Goal: Task Accomplishment & Management: Complete application form

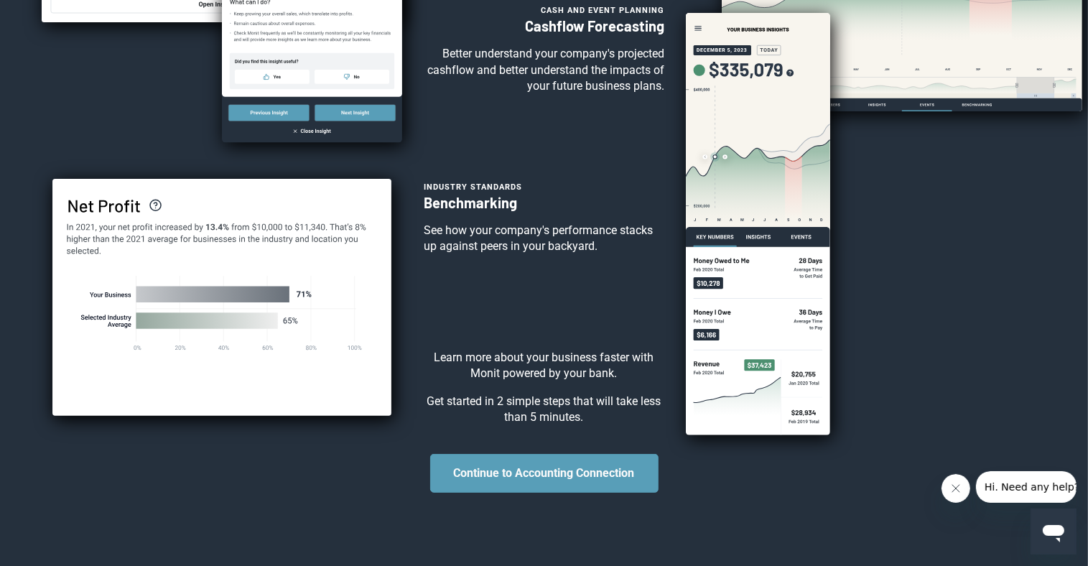
scroll to position [316, 0]
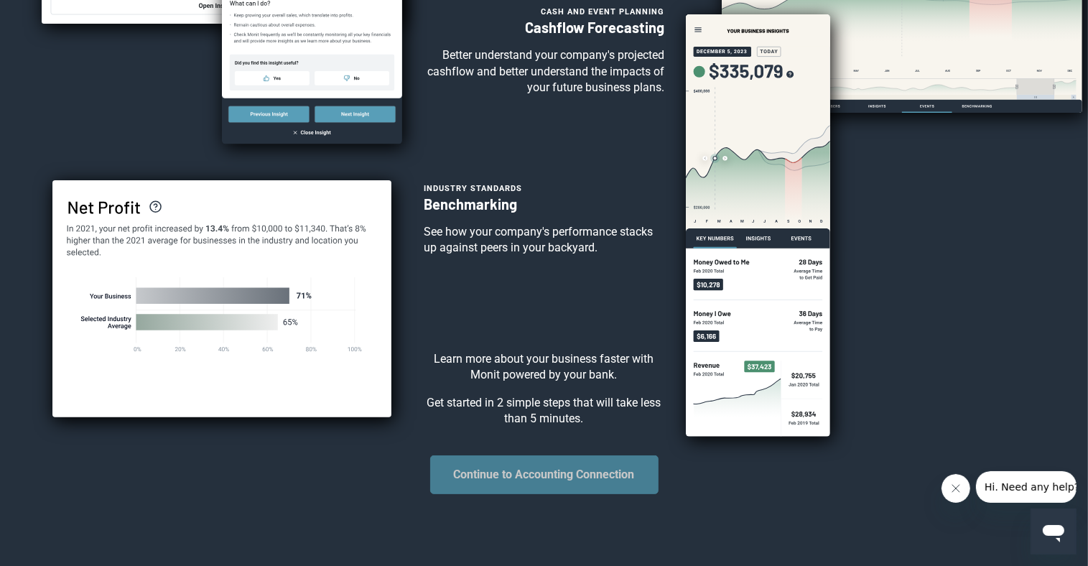
click at [590, 494] on button "Continue to Accounting Connection" at bounding box center [544, 475] width 228 height 39
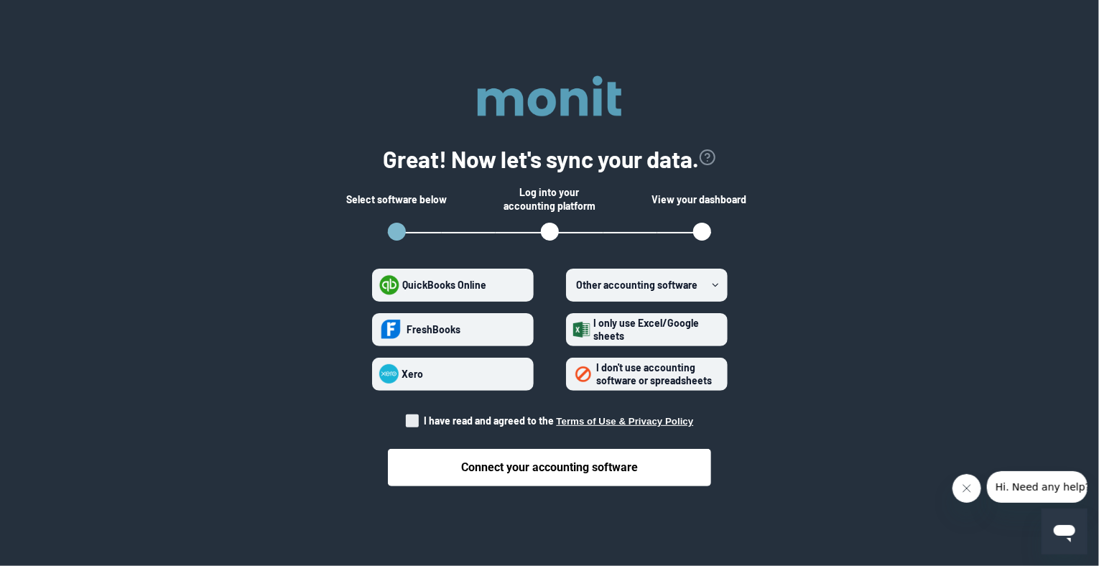
click at [416, 418] on span at bounding box center [412, 421] width 13 height 13
click at [407, 417] on input "I have read and agreed to the Terms of Use & Privacy Policy" at bounding box center [406, 417] width 1 height 1
checkbox input "true"
click at [609, 339] on span "I only use Excel/Google sheets" at bounding box center [647, 329] width 106 height 25
click at [574, 330] on sheets "I only use Excel/Google sheets" at bounding box center [573, 329] width 1 height 1
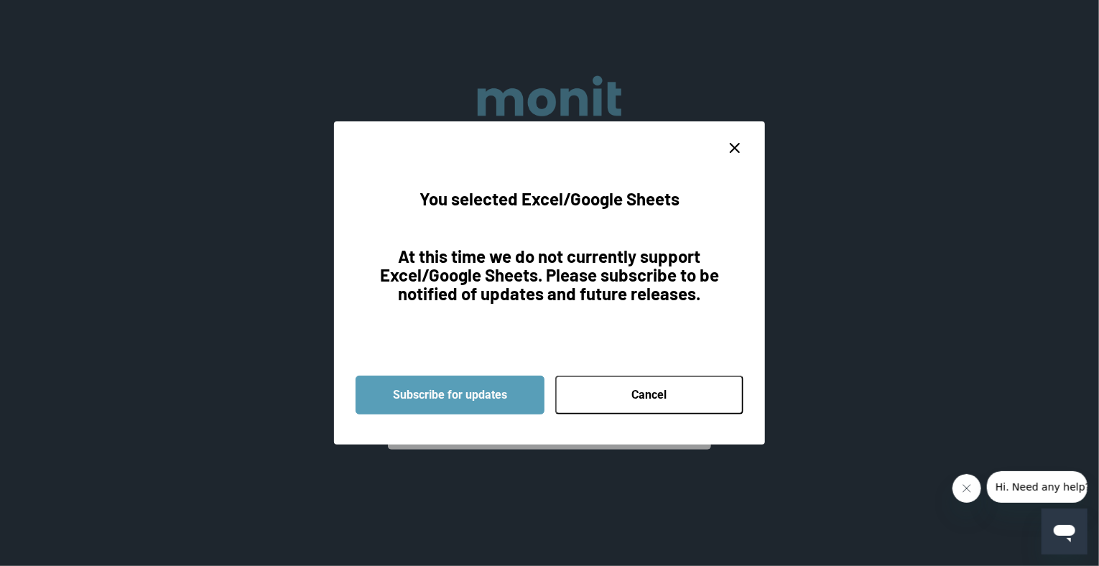
click at [652, 387] on button "Cancel" at bounding box center [649, 395] width 189 height 39
radio sheets "false"
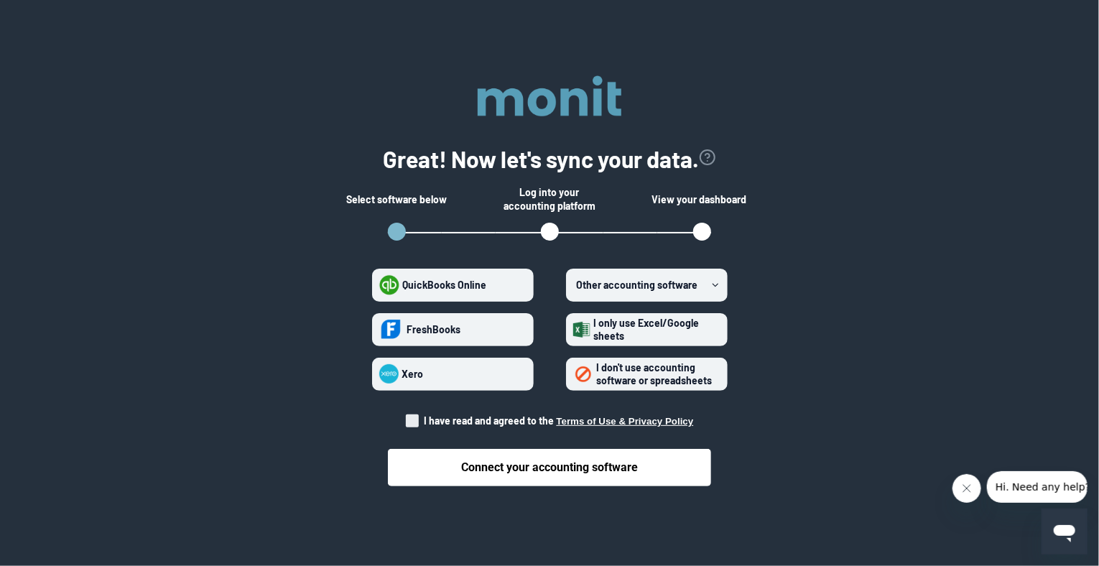
click at [608, 369] on span "I don't use accounting software or spreadsheets" at bounding box center [655, 373] width 116 height 25
click at [574, 374] on spreadsheets "I don't use accounting software or spreadsheets" at bounding box center [573, 374] width 1 height 1
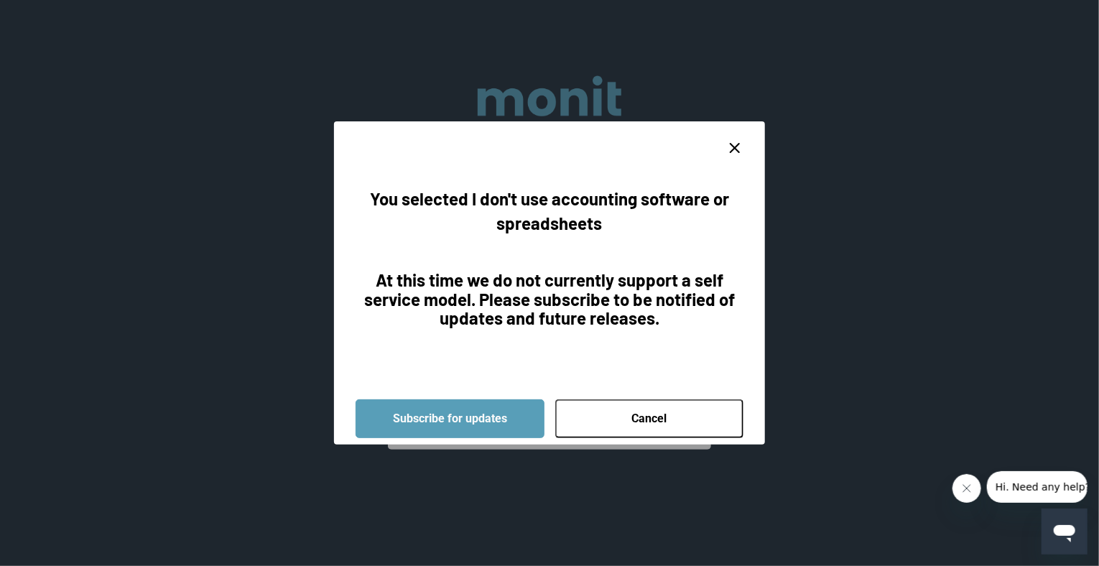
click at [730, 148] on icon "close dialog" at bounding box center [734, 147] width 17 height 17
radio spreadsheets "false"
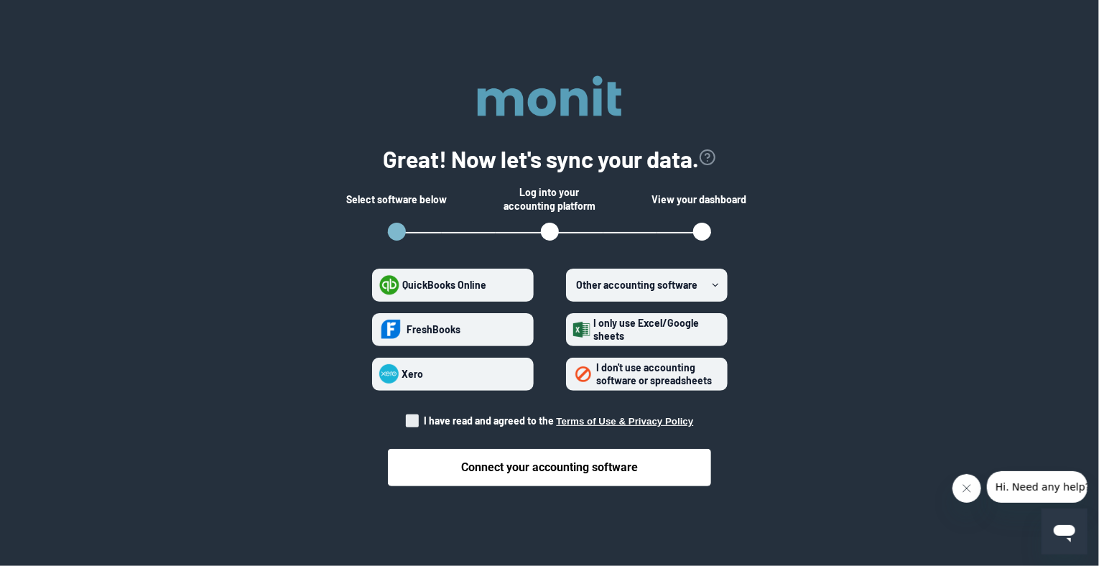
click at [412, 421] on span at bounding box center [412, 421] width 13 height 13
click at [407, 417] on input "I have read and agreed to the Terms of Use & Privacy Policy" at bounding box center [406, 417] width 1 height 1
checkbox input "true"
click at [626, 381] on span "I don't use accounting software or spreadsheets" at bounding box center [655, 373] width 116 height 25
click at [574, 374] on spreadsheets "I don't use accounting software or spreadsheets" at bounding box center [573, 374] width 1 height 1
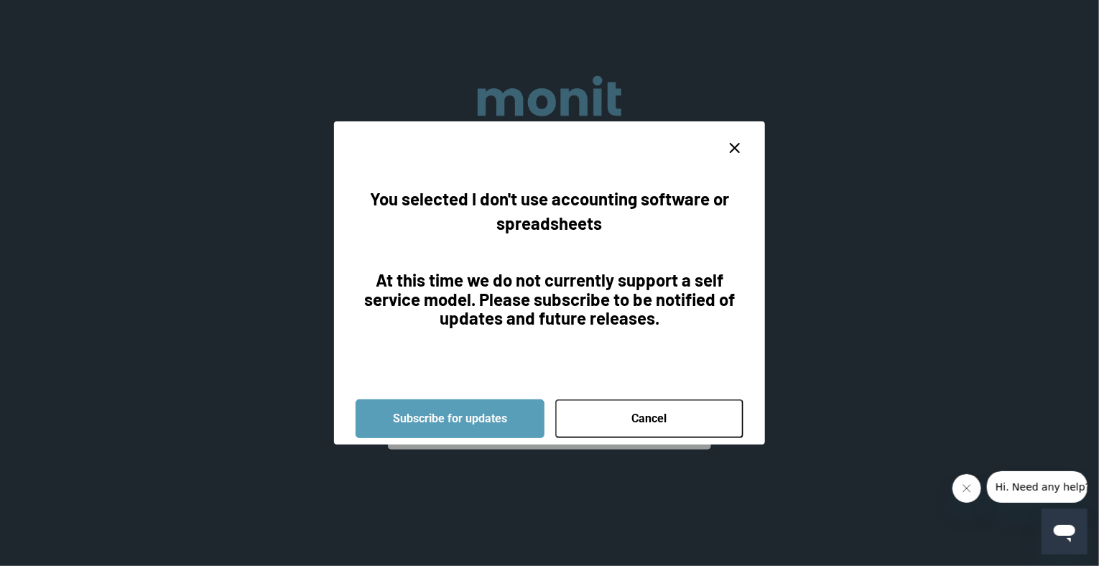
click at [739, 142] on icon "close dialog" at bounding box center [734, 147] width 17 height 17
radio spreadsheets "false"
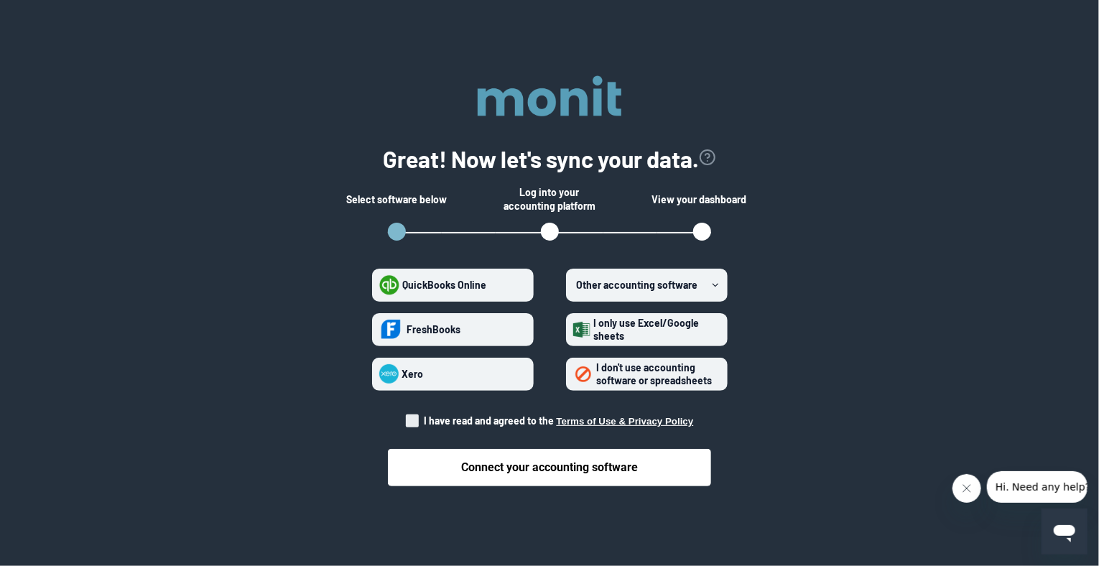
click at [690, 286] on span "Other accounting software" at bounding box center [637, 285] width 121 height 12
click at [574, 285] on software "Other accounting software" at bounding box center [573, 285] width 1 height 1
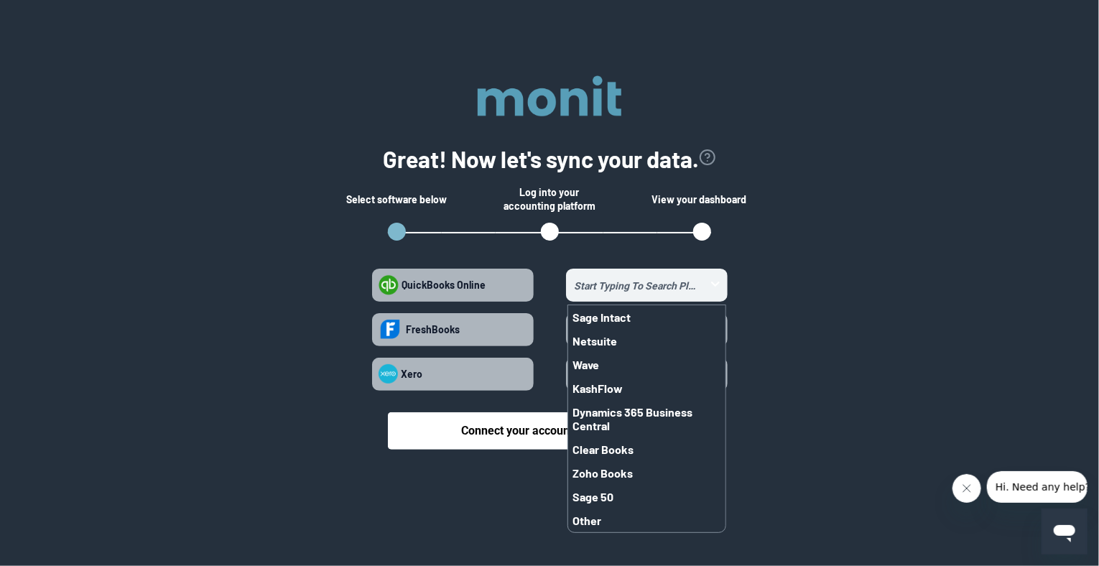
click at [900, 400] on section "Great! Now let's sync your data. Select software below Log into your accounting…" at bounding box center [549, 271] width 1053 height 428
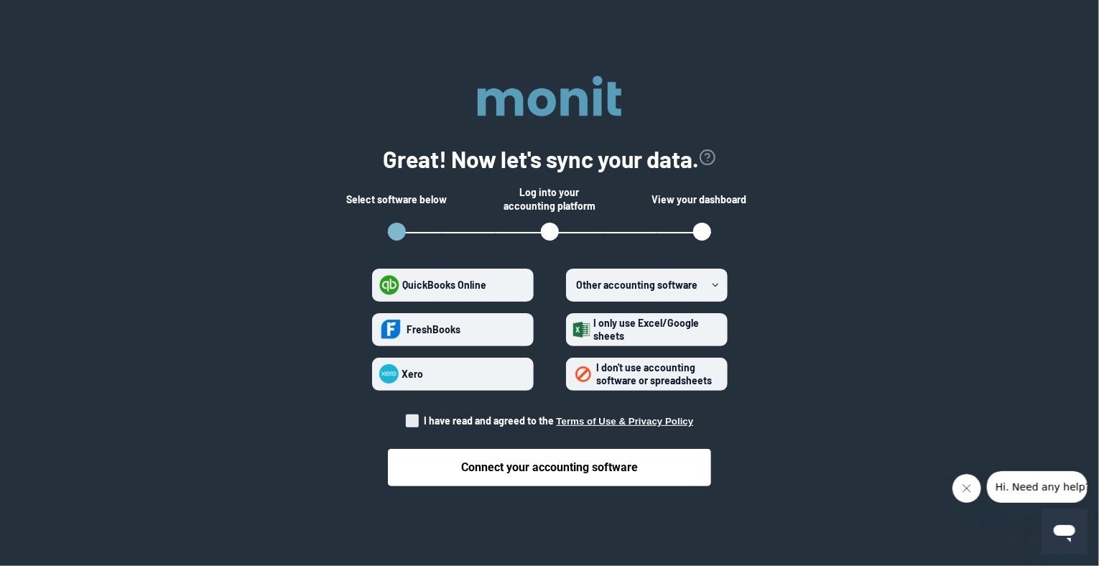
click at [411, 422] on span at bounding box center [412, 421] width 13 height 13
click at [407, 417] on input "I have read and agreed to the Terms of Use & Privacy Policy" at bounding box center [406, 417] width 1 height 1
checkbox input "true"
click at [964, 487] on icon "Close message from company" at bounding box center [966, 487] width 11 height 11
click at [462, 288] on span "QuickBooks Online" at bounding box center [445, 285] width 84 height 12
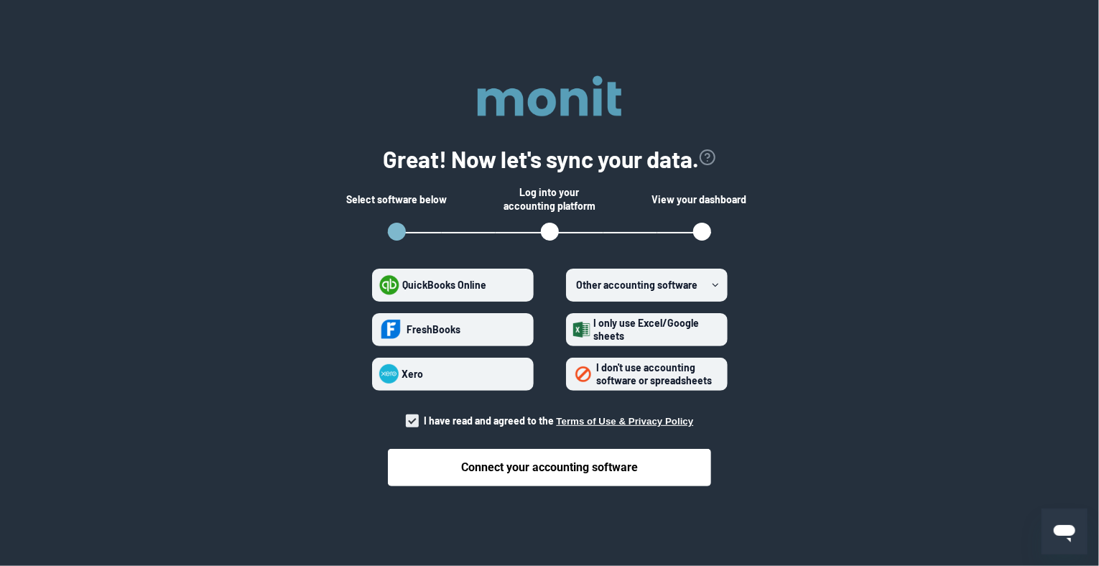
click at [380, 285] on Online "QuickBooks Online" at bounding box center [379, 285] width 1 height 1
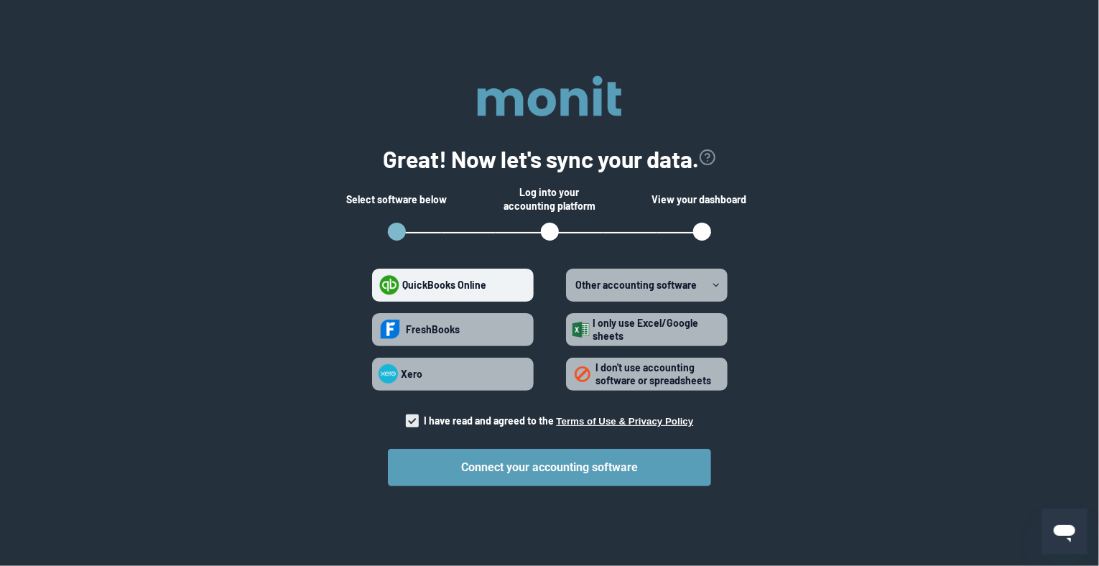
click at [505, 447] on div "Connect your accounting software" at bounding box center [549, 456] width 323 height 59
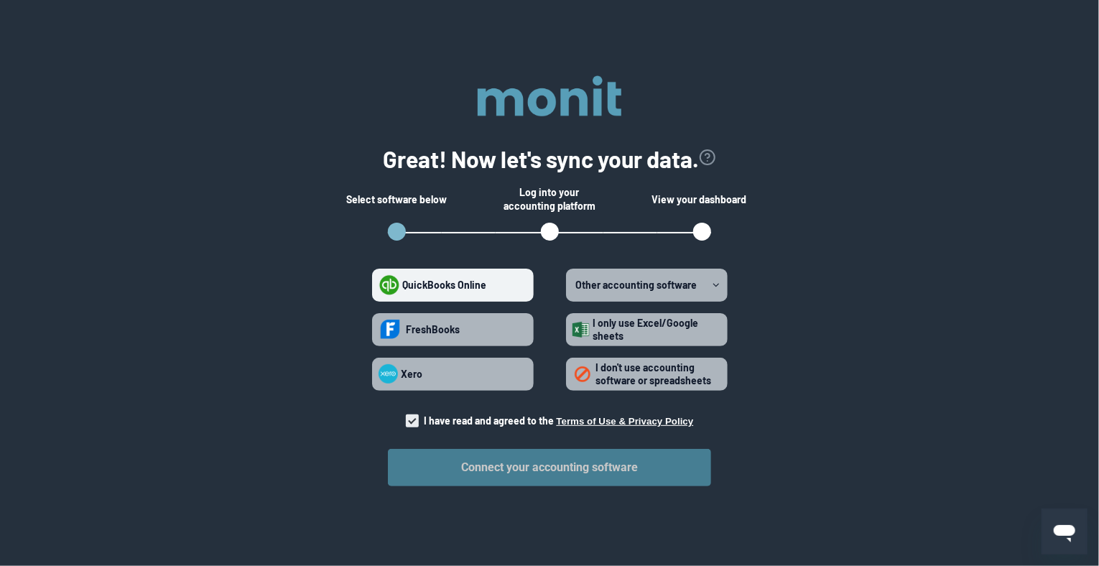
click at [502, 471] on button "Connect your accounting software" at bounding box center [549, 467] width 323 height 37
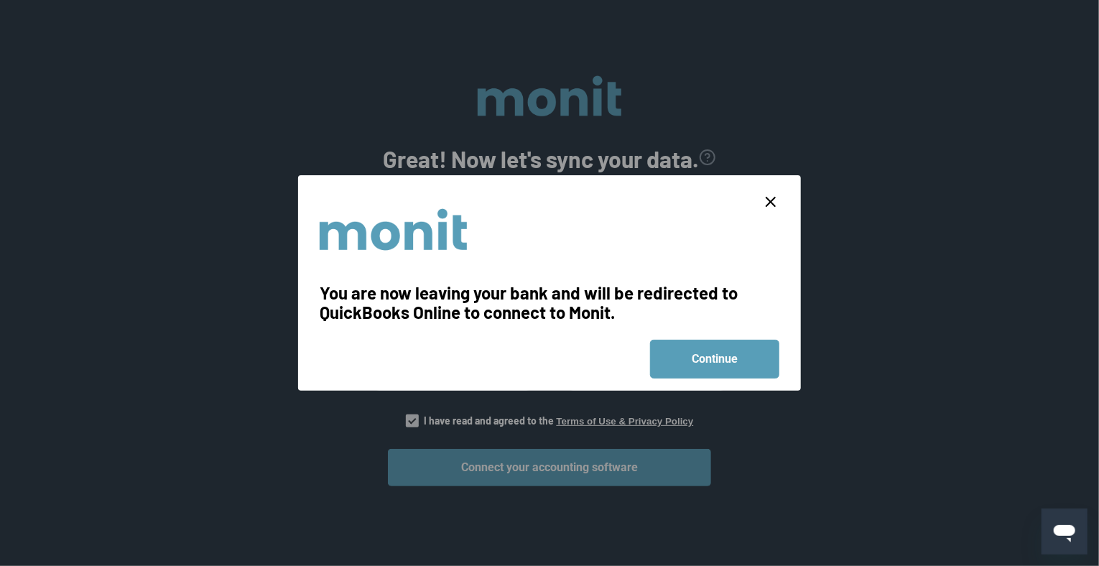
click at [770, 208] on icon "close dialog" at bounding box center [770, 201] width 17 height 17
radio Online "false"
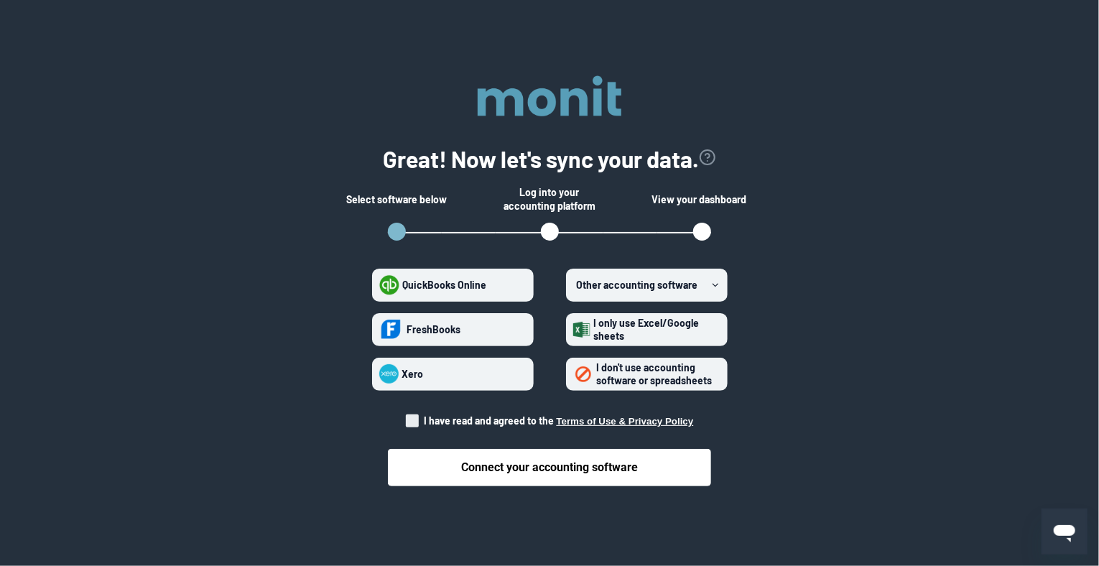
click at [408, 425] on span at bounding box center [412, 421] width 13 height 13
click at [407, 417] on input "I have read and agreed to the Terms of Use & Privacy Policy" at bounding box center [406, 417] width 1 height 1
checkbox input "true"
click at [635, 343] on label "I only use Excel/Google sheets" at bounding box center [647, 329] width 162 height 33
click at [574, 330] on sheets "I only use Excel/Google sheets" at bounding box center [573, 329] width 1 height 1
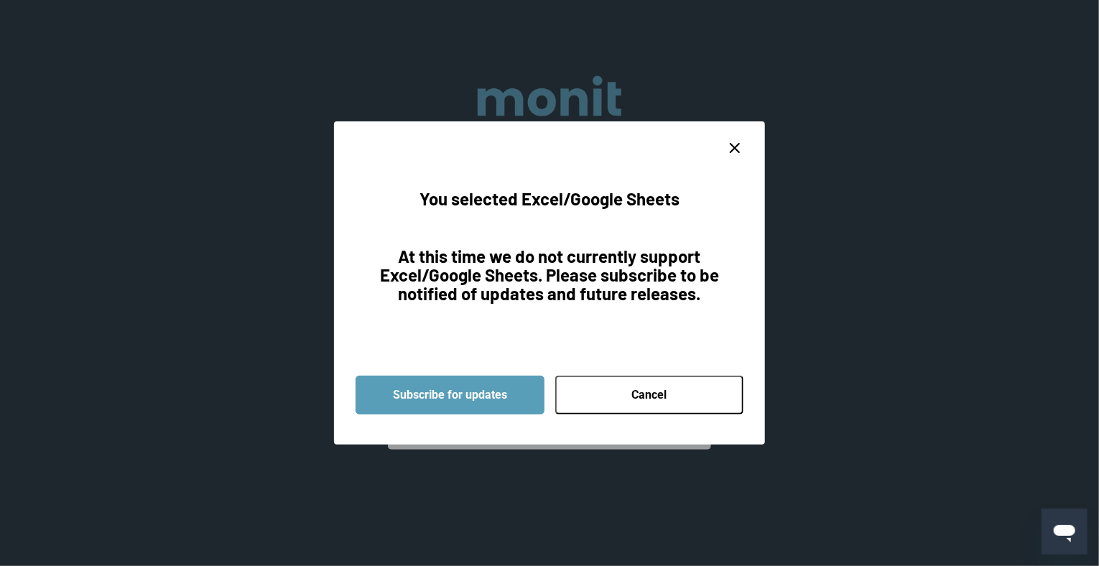
click at [587, 391] on button "Cancel" at bounding box center [649, 395] width 189 height 39
radio sheets "false"
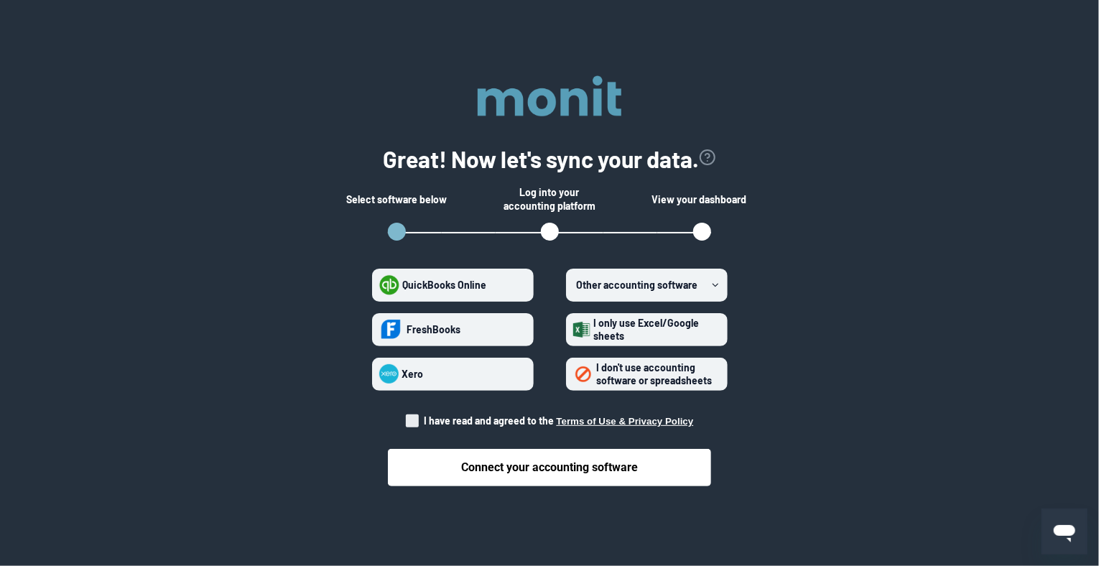
click at [603, 266] on div "QuickBooks Online FreshBooks Xero Other accounting software I only use Excel/Go…" at bounding box center [550, 324] width 356 height 134
click at [614, 284] on span "Other accounting software" at bounding box center [637, 285] width 121 height 12
click at [574, 285] on software "Other accounting software" at bounding box center [573, 285] width 1 height 1
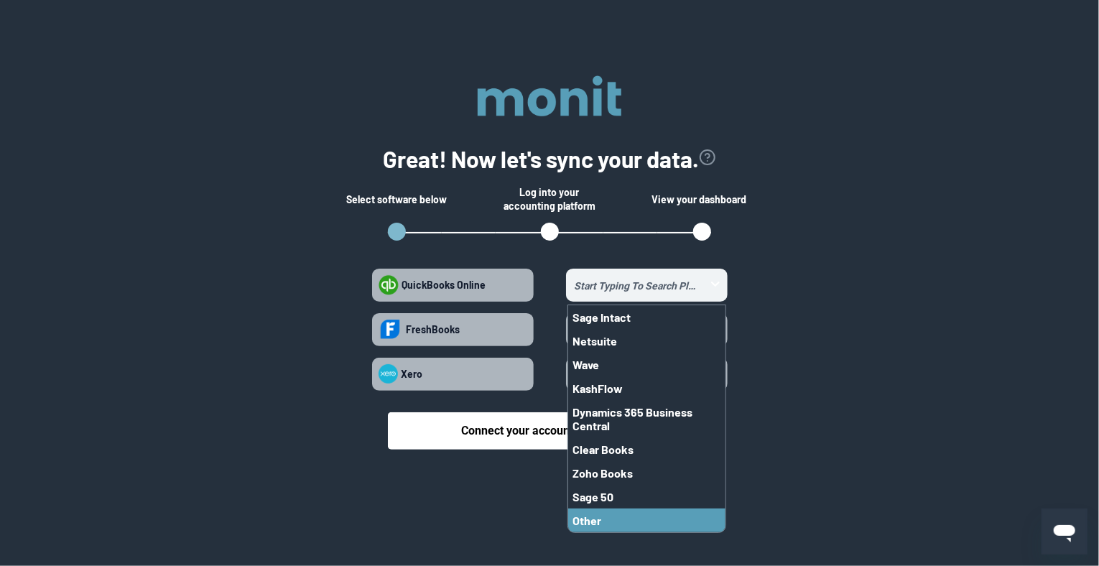
click at [602, 522] on button "Other" at bounding box center [646, 521] width 157 height 24
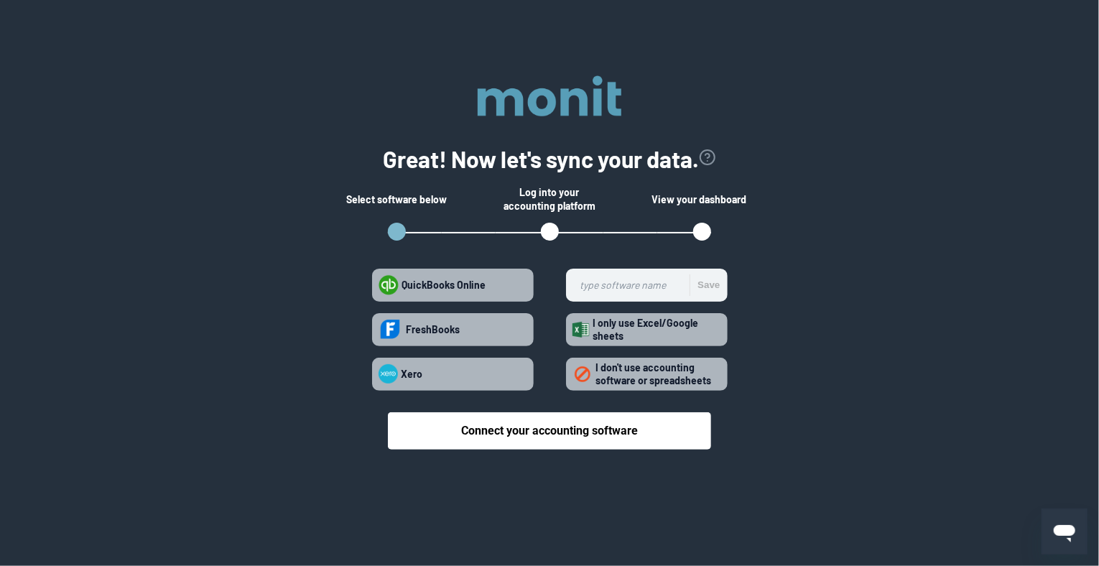
click at [820, 430] on section "Great! Now let's sync your data. Select software below Log into your accounting…" at bounding box center [549, 271] width 1053 height 428
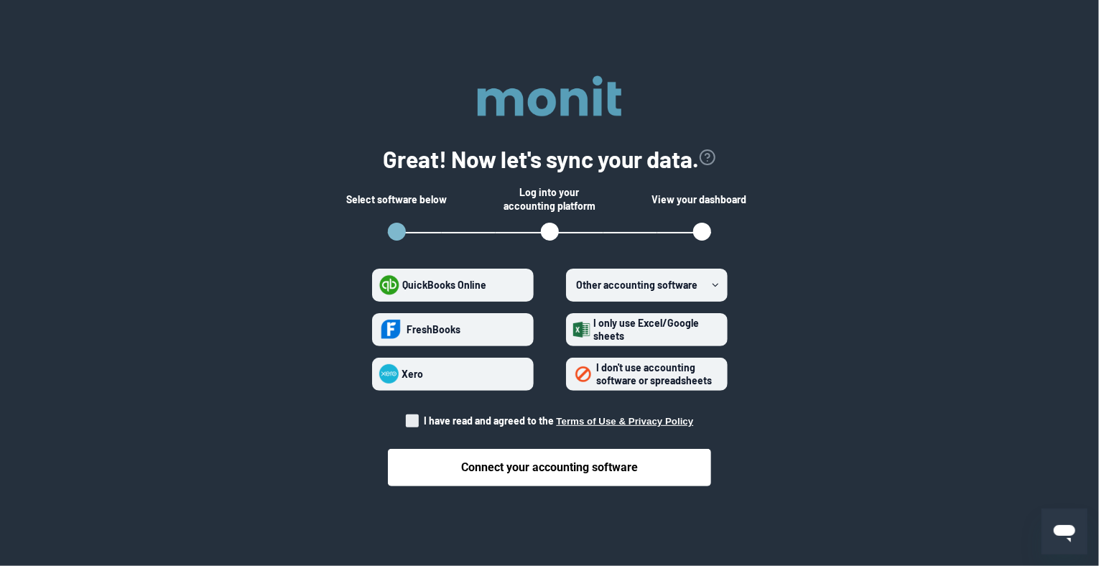
click at [599, 374] on span "I don't use accounting software or spreadsheets" at bounding box center [655, 373] width 116 height 25
click at [574, 374] on spreadsheets "I don't use accounting software or spreadsheets" at bounding box center [573, 374] width 1 height 1
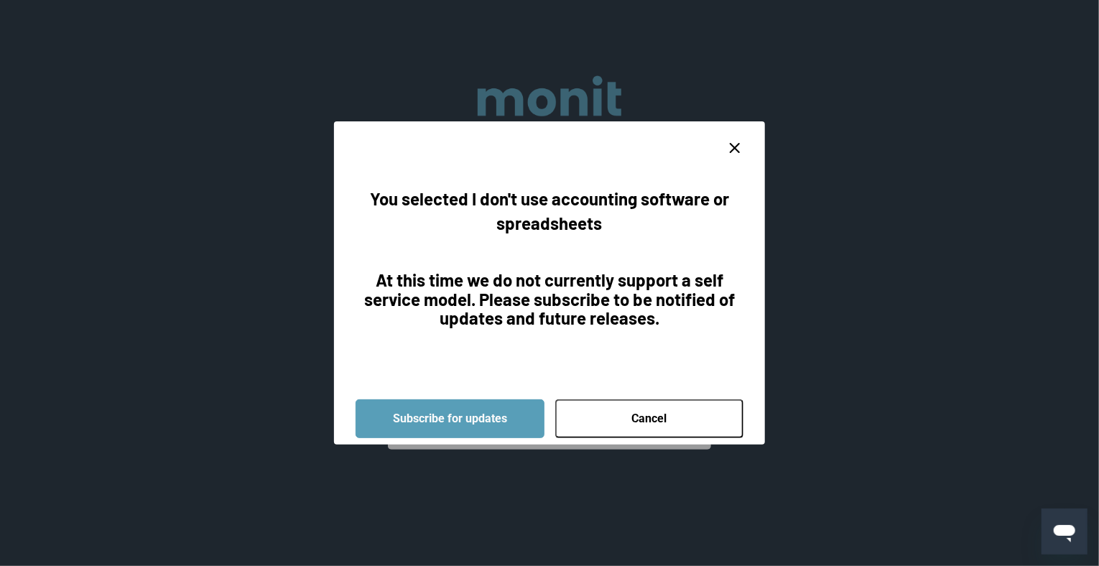
click at [741, 139] on icon "close dialog" at bounding box center [734, 147] width 17 height 17
radio spreadsheets "false"
